Goal: Information Seeking & Learning: Find specific fact

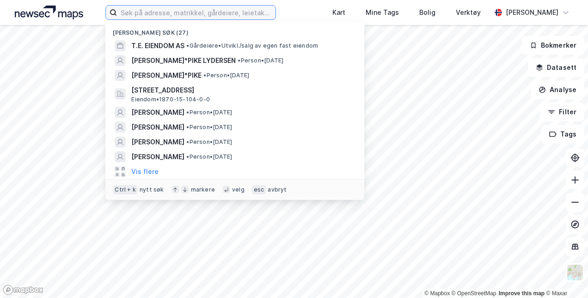
click at [142, 18] on input at bounding box center [196, 13] width 158 height 14
type input "[PERSON_NAME]"
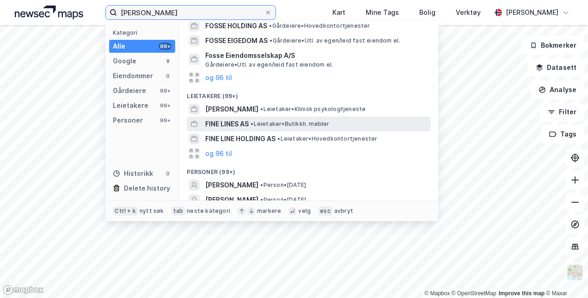
scroll to position [132, 0]
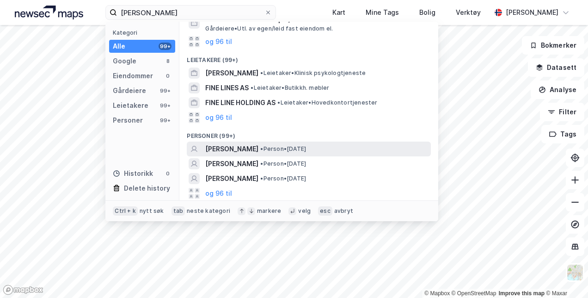
click at [253, 149] on span "[PERSON_NAME]" at bounding box center [231, 148] width 53 height 11
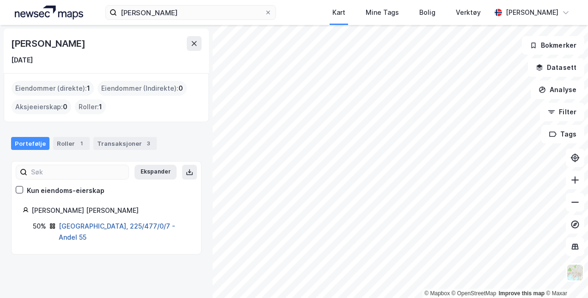
click at [99, 224] on link "[GEOGRAPHIC_DATA], 225/477/0/7 - Andel 55" at bounding box center [117, 231] width 117 height 19
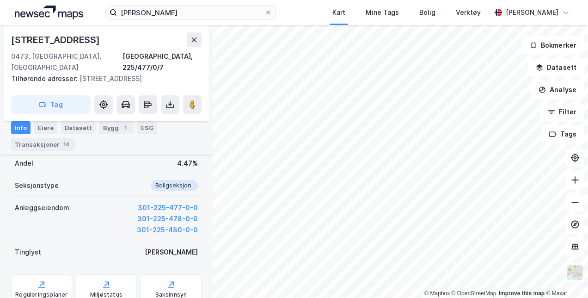
scroll to position [269, 0]
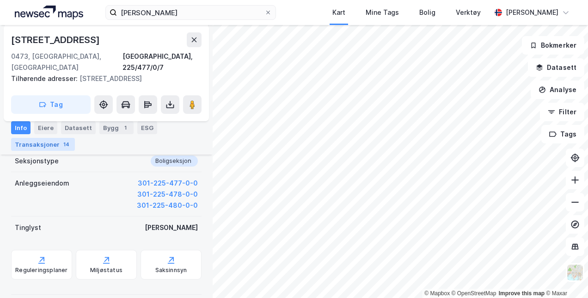
click at [62, 140] on div "14" at bounding box center [67, 144] width 10 height 9
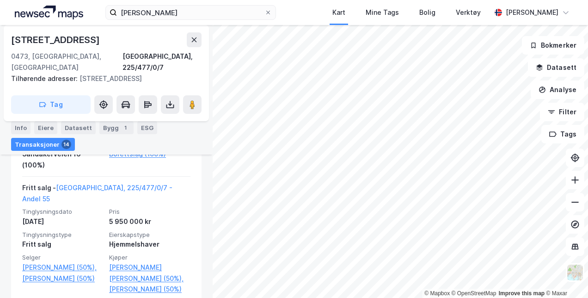
scroll to position [451, 0]
